Goal: Task Accomplishment & Management: Complete application form

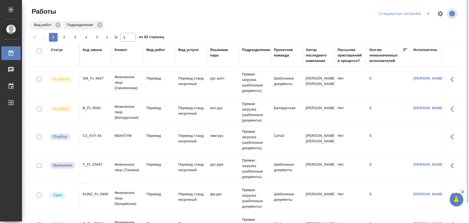
click at [96, 136] on div "C3_KVT-44" at bounding box center [96, 135] width 26 height 5
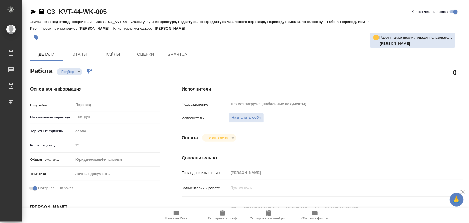
type textarea "x"
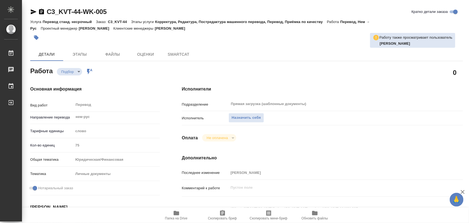
type textarea "x"
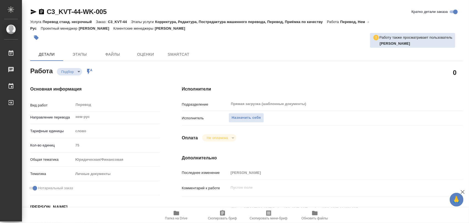
type textarea "x"
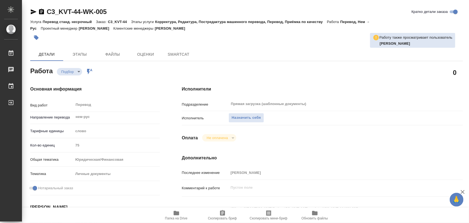
type textarea "x"
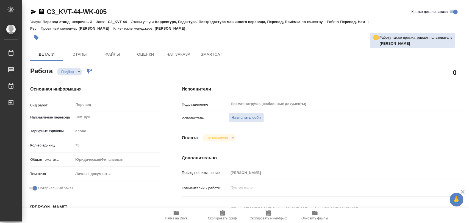
type textarea "x"
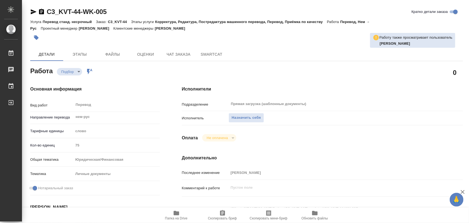
type textarea "x"
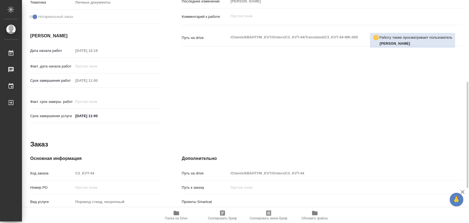
scroll to position [245, 0]
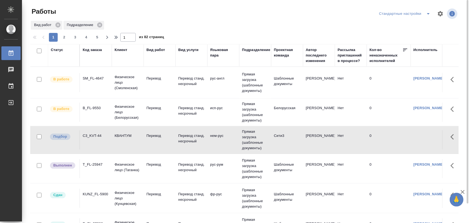
click at [98, 136] on div "C3_KVT-44" at bounding box center [96, 135] width 26 height 5
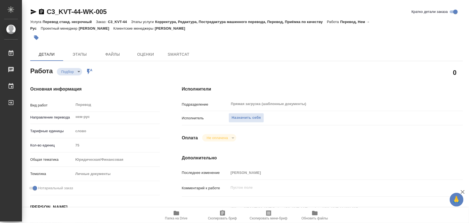
type textarea "x"
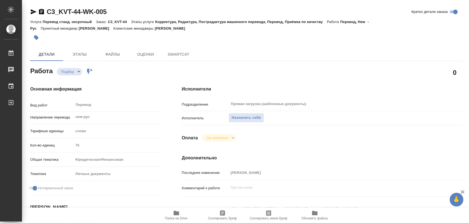
type textarea "x"
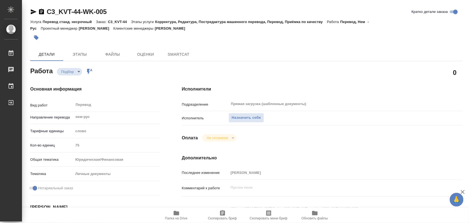
type textarea "x"
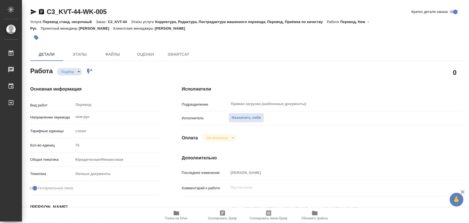
type textarea "x"
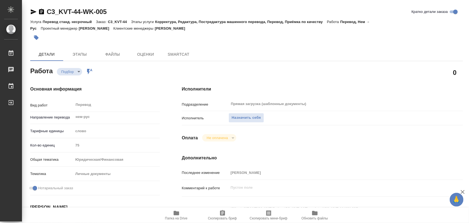
scroll to position [103, 0]
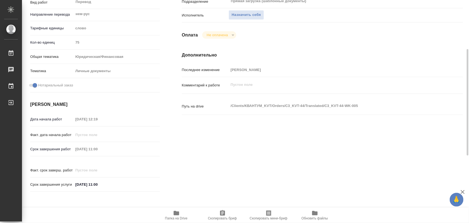
type textarea "x"
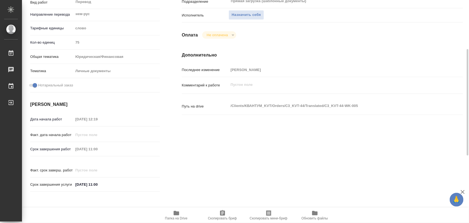
type textarea "x"
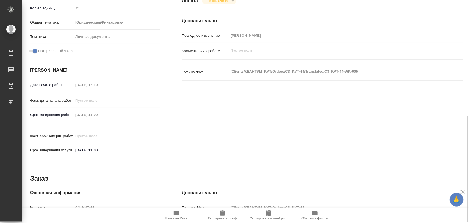
scroll to position [240, 0]
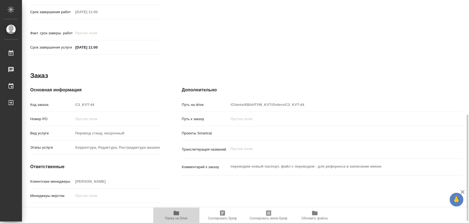
click at [176, 218] on span "Папка на Drive" at bounding box center [176, 219] width 23 height 4
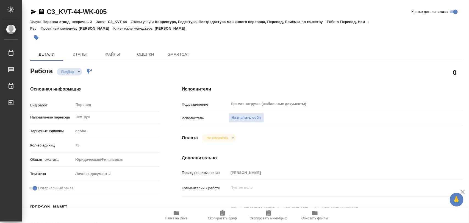
type textarea "x"
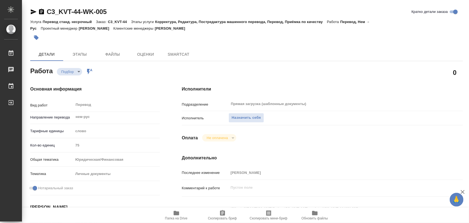
type textarea "x"
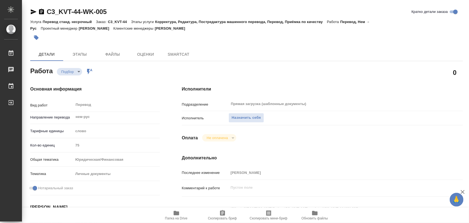
type textarea "x"
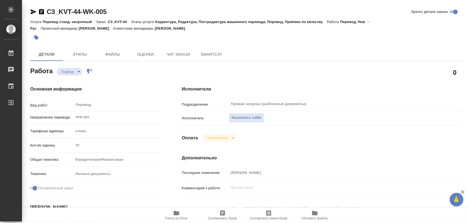
type textarea "x"
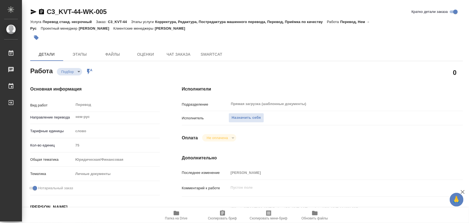
type textarea "x"
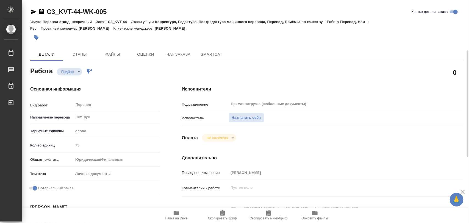
scroll to position [69, 0]
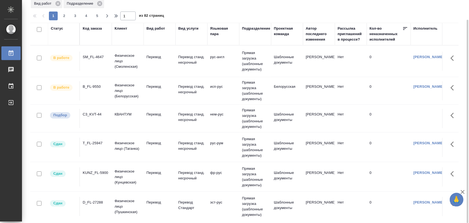
click at [93, 113] on div "C3_KVT-44" at bounding box center [96, 114] width 26 height 5
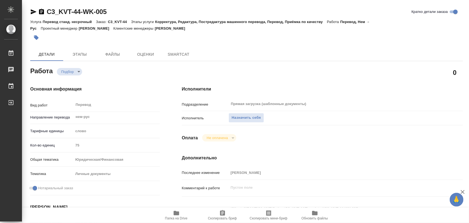
type textarea "x"
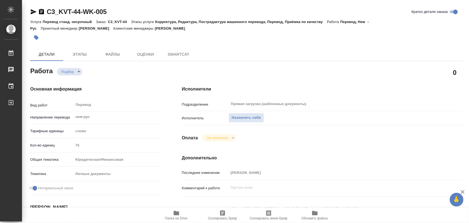
type textarea "x"
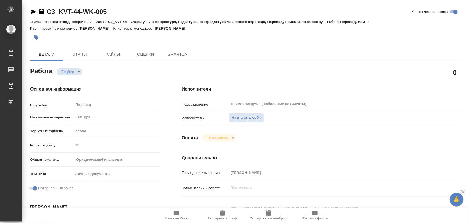
type textarea "x"
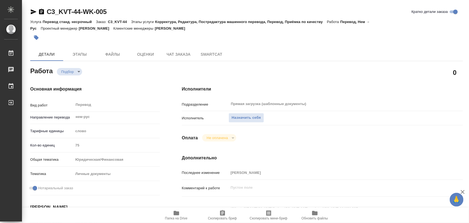
type textarea "x"
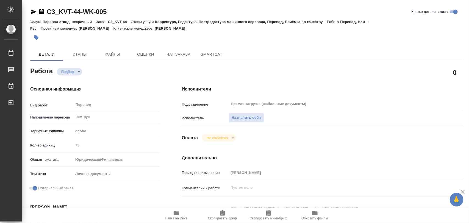
type textarea "x"
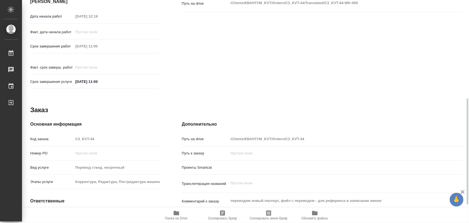
scroll to position [240, 0]
